Goal: Task Accomplishment & Management: Manage account settings

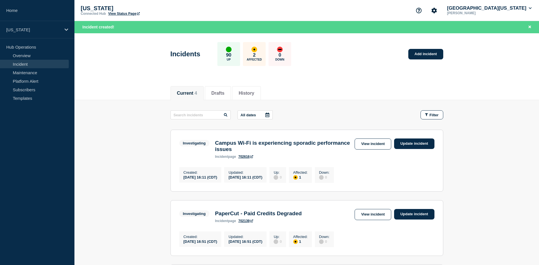
click at [112, 152] on main "All dates Filter Investigating 1 Affected Campus Wi-Fi is experiencing sporadic…" at bounding box center [306, 246] width 464 height 293
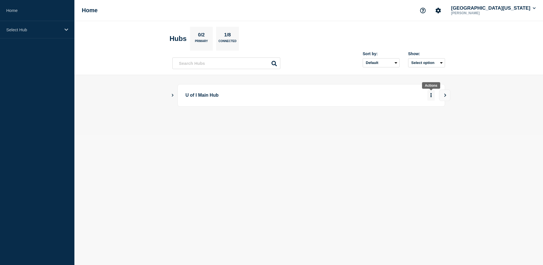
click at [431, 96] on icon "More actions" at bounding box center [431, 95] width 2 height 4
click at [446, 96] on icon "View" at bounding box center [446, 94] width 2 height 3
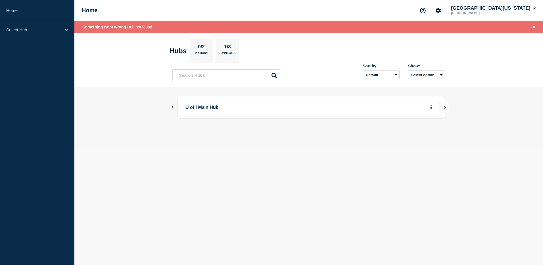
click at [174, 108] on icon "Show Connected Hubs" at bounding box center [173, 107] width 4 height 3
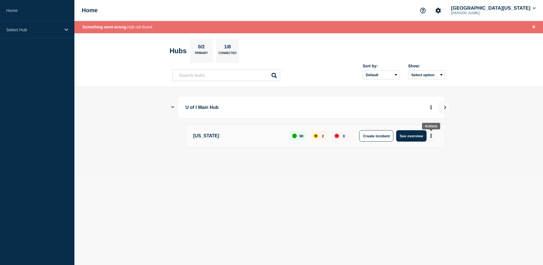
click at [430, 135] on button "More actions" at bounding box center [431, 136] width 7 height 11
drag, startPoint x: 349, startPoint y: 173, endPoint x: 322, endPoint y: 160, distance: 30.1
click at [348, 172] on main "U of I Main Hub Illinois 90 2 0 Create incident See overview" at bounding box center [308, 131] width 469 height 89
click at [213, 134] on p "[US_STATE]" at bounding box center [237, 135] width 89 height 11
click at [197, 137] on p "[US_STATE]" at bounding box center [237, 135] width 89 height 11
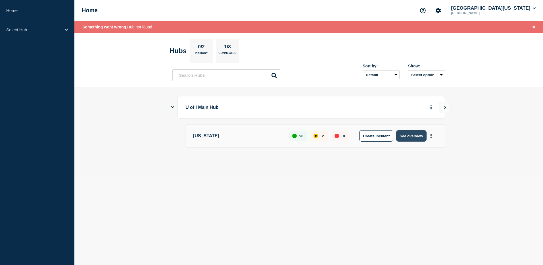
click at [416, 136] on button "See overview" at bounding box center [411, 135] width 30 height 11
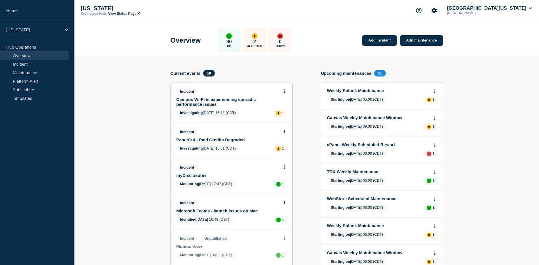
click at [203, 99] on link "Campus Wi-Fi is experiencing sporadic performance issues" at bounding box center [227, 102] width 103 height 10
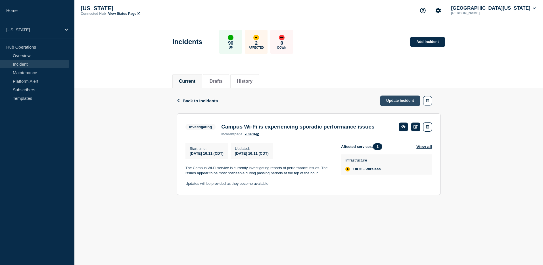
click at [398, 103] on link "Update incident" at bounding box center [400, 100] width 40 height 11
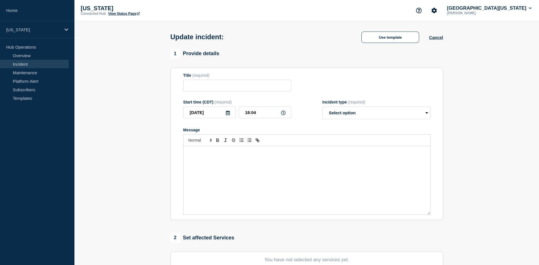
type input "Campus Wi-Fi is experiencing sporadic performance issues"
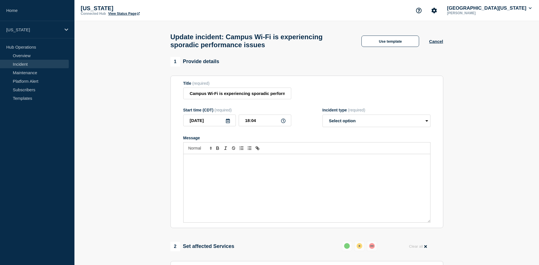
click at [239, 171] on div "Message" at bounding box center [307, 188] width 247 height 68
drag, startPoint x: 383, startPoint y: 164, endPoint x: 391, endPoint y: 164, distance: 8.2
click at [391, 164] on p "The Technology Services Networking team is going to do maintenance beginning at…" at bounding box center [307, 162] width 238 height 11
click at [363, 126] on select "Select option Investigating Identified Monitoring Resolved" at bounding box center [376, 120] width 108 height 12
select select "investigating"
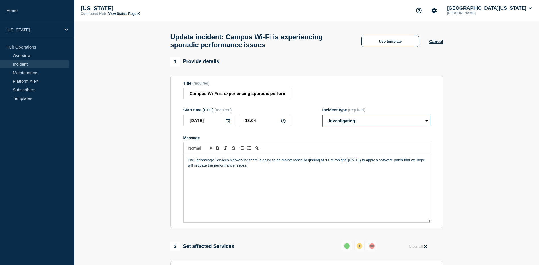
click at [322, 117] on select "Select option Investigating Identified Monitoring Resolved" at bounding box center [376, 120] width 108 height 12
click at [279, 168] on p "The Technology Services Networking team is going to do maintenance beginning at…" at bounding box center [307, 162] width 238 height 11
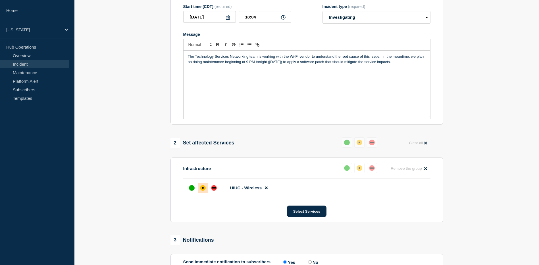
scroll to position [206, 0]
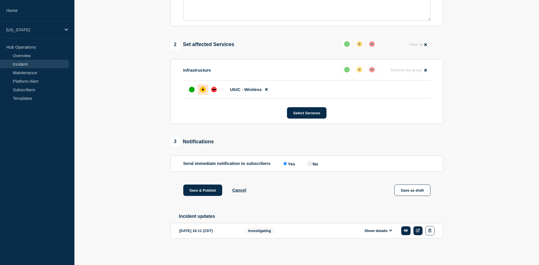
click at [213, 186] on button "Save & Publish" at bounding box center [202, 189] width 39 height 11
